Goal: Information Seeking & Learning: Check status

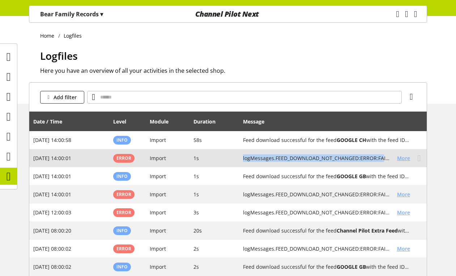
drag, startPoint x: 242, startPoint y: 160, endPoint x: 382, endPoint y: 161, distance: 140.7
click at [352, 161] on td "logMessages.FEED_DOWNLOAD_NOT_CHANGED:ERROR:FAILED:DOWNLOAD_INCOMPLETE More" at bounding box center [333, 158] width 188 height 18
click at [275, 158] on h2 "logMessages.FEED_DOWNLOAD_NOT_CHANGED:ERROR:FAILED:DOWNLOAD_INCOMPLETE" at bounding box center [317, 158] width 149 height 8
drag, startPoint x: 246, startPoint y: 159, endPoint x: 286, endPoint y: 159, distance: 40.5
click at [286, 159] on td "logMessages.FEED_DOWNLOAD_NOT_CHANGED:ERROR:FAILED:DOWNLOAD_INCOMPLETE More" at bounding box center [333, 158] width 188 height 18
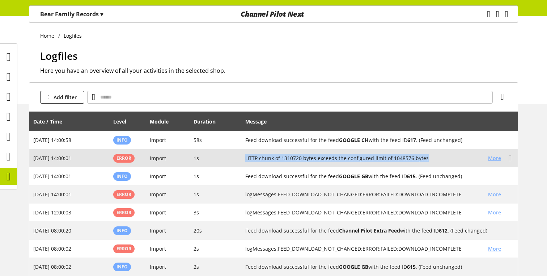
drag, startPoint x: 242, startPoint y: 159, endPoint x: 427, endPoint y: 159, distance: 185.2
click at [352, 159] on td "HTTP chunk of 1310720 bytes exceeds the configured limit of 1048576 bytes More" at bounding box center [380, 158] width 276 height 18
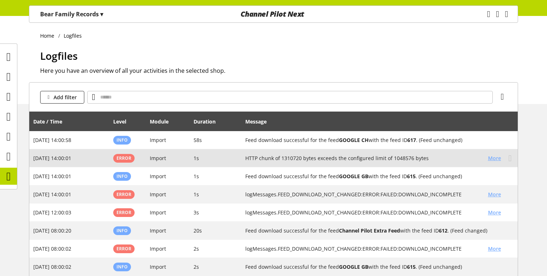
click at [352, 158] on h2 "HTTP chunk of 1310720 bytes exceeds the configured limit of 1048576 bytes" at bounding box center [363, 158] width 237 height 8
click at [352, 158] on span "More" at bounding box center [494, 158] width 13 height 8
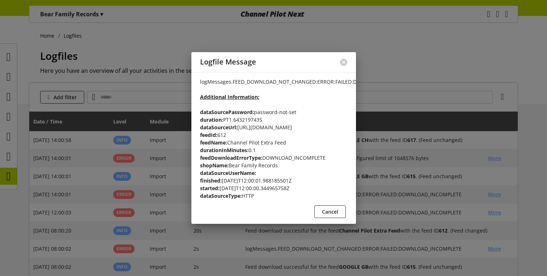
click at [352, 141] on div at bounding box center [273, 138] width 547 height 276
click at [337, 215] on span "Cancel" at bounding box center [330, 212] width 16 height 8
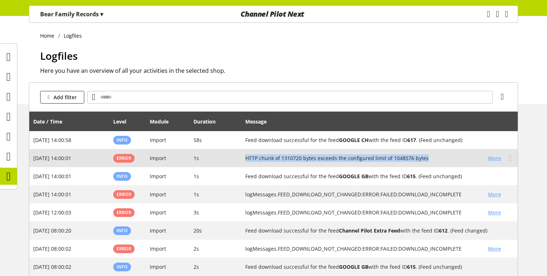
drag, startPoint x: 244, startPoint y: 157, endPoint x: 432, endPoint y: 162, distance: 188.1
click at [352, 162] on td "HTTP chunk of 1310720 bytes exceeds the configured limit of 1048576 bytes More" at bounding box center [380, 158] width 276 height 18
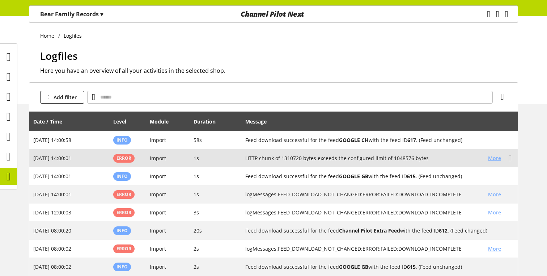
click at [239, 155] on td "1s" at bounding box center [215, 158] width 52 height 18
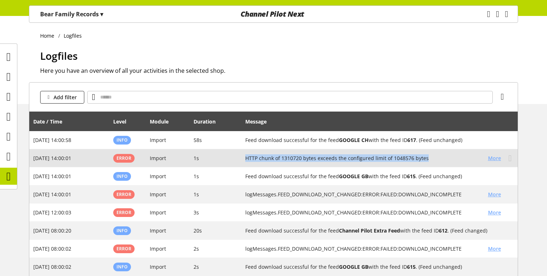
drag, startPoint x: 239, startPoint y: 155, endPoint x: 425, endPoint y: 156, distance: 185.9
click at [352, 156] on tr "[DATE] 14:00:01 Error Import 1s HTTP chunk of 1310720 bytes exceeds the configu…" at bounding box center [273, 158] width 488 height 18
drag, startPoint x: 243, startPoint y: 159, endPoint x: 442, endPoint y: 158, distance: 198.9
click at [352, 158] on td "HTTP chunk of 1310720 bytes exceeds the configured limit of 1048576 bytes More" at bounding box center [380, 158] width 276 height 18
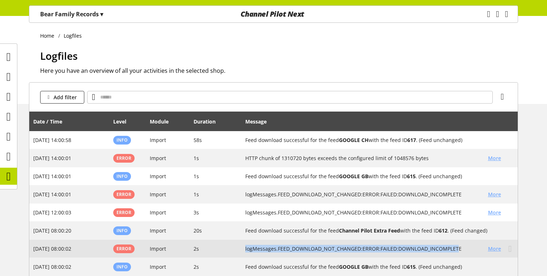
drag, startPoint x: 458, startPoint y: 249, endPoint x: 231, endPoint y: 256, distance: 227.2
click at [231, 256] on tr "[DATE] 08:00:02 Error Import 2s logMessages.FEED_DOWNLOAD_NOT_CHANGED:ERROR:FAI…" at bounding box center [273, 248] width 488 height 18
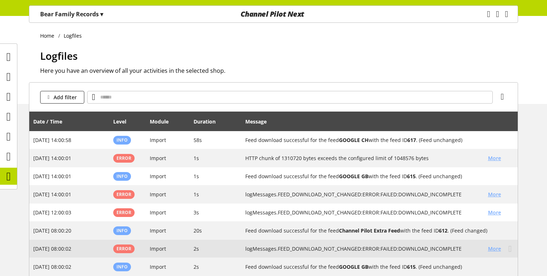
click at [110, 247] on td "Error" at bounding box center [127, 248] width 37 height 18
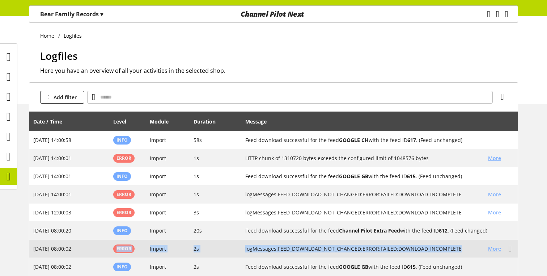
drag, startPoint x: 110, startPoint y: 247, endPoint x: 368, endPoint y: 254, distance: 257.6
click at [352, 254] on tr "[DATE] 08:00:02 Error Import 2s logMessages.FEED_DOWNLOAD_NOT_CHANGED:ERROR:FAI…" at bounding box center [273, 248] width 488 height 18
click at [352, 247] on h2 "logMessages.FEED_DOWNLOAD_NOT_CHANGED:ERROR:FAILED:DOWNLOAD_INCOMPLETE" at bounding box center [363, 248] width 237 height 8
drag, startPoint x: 238, startPoint y: 247, endPoint x: 464, endPoint y: 248, distance: 226.7
click at [352, 248] on tr "[DATE] 08:00:02 Error Import 2s logMessages.FEED_DOWNLOAD_NOT_CHANGED:ERROR:FAI…" at bounding box center [273, 248] width 488 height 18
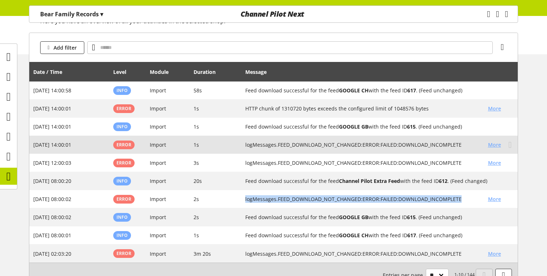
scroll to position [103, 0]
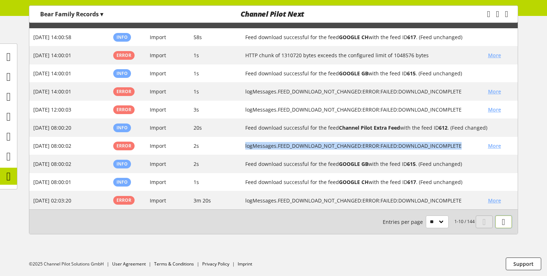
click at [352, 225] on link at bounding box center [503, 221] width 17 height 13
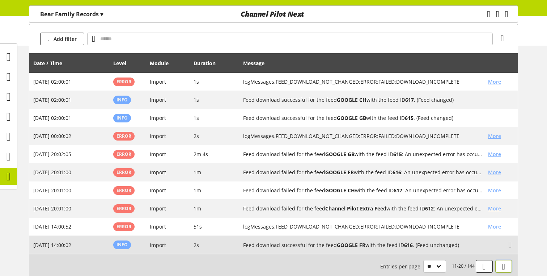
scroll to position [59, 0]
